Goal: Information Seeking & Learning: Learn about a topic

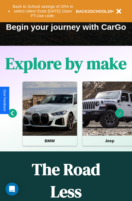
scroll to position [84, 0]
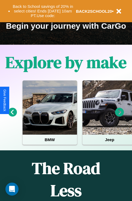
click at [12, 116] on icon at bounding box center [12, 112] width 9 height 9
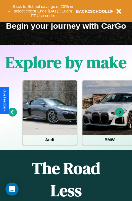
click at [12, 116] on icon at bounding box center [12, 112] width 9 height 9
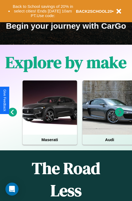
click at [119, 116] on icon at bounding box center [119, 112] width 9 height 9
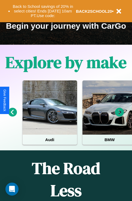
click at [119, 116] on icon at bounding box center [119, 112] width 9 height 9
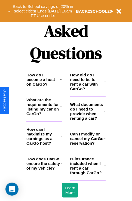
scroll to position [658, 0]
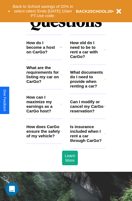
click at [105, 52] on icon at bounding box center [105, 50] width 2 height 4
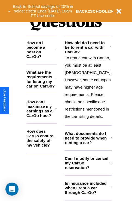
click at [44, 56] on h3 "How do I become a host on CarGo?" at bounding box center [40, 49] width 28 height 18
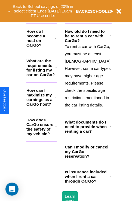
click at [109, 154] on icon at bounding box center [110, 152] width 2 height 4
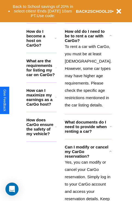
click at [44, 102] on h3 "How can I maximize my earnings as a CarGo host?" at bounding box center [40, 97] width 29 height 18
